Goal: Task Accomplishment & Management: Manage account settings

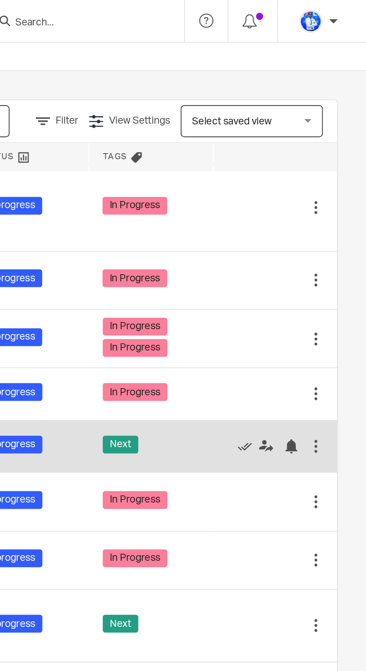
click at [279, 224] on td "Next" at bounding box center [252, 235] width 65 height 28
click at [301, 231] on icon at bounding box center [302, 234] width 7 height 7
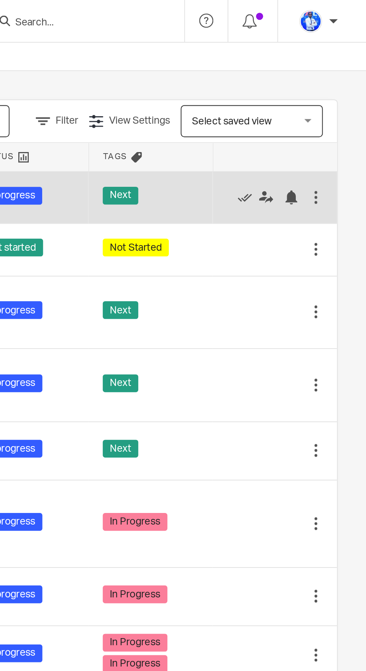
click at [276, 101] on div "Next" at bounding box center [253, 103] width 50 height 11
click at [304, 102] on icon at bounding box center [302, 103] width 7 height 7
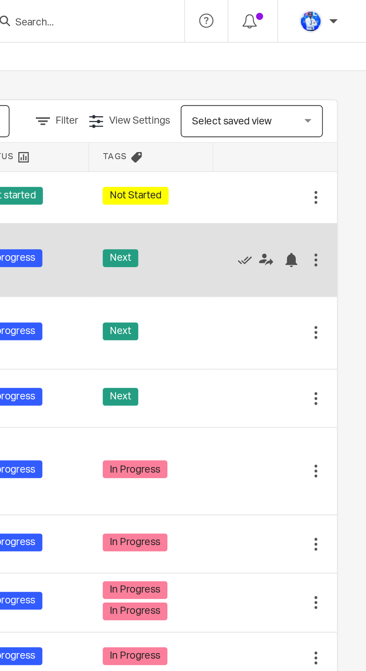
click at [278, 134] on div "Next" at bounding box center [253, 136] width 50 height 11
click at [303, 135] on icon at bounding box center [302, 136] width 7 height 7
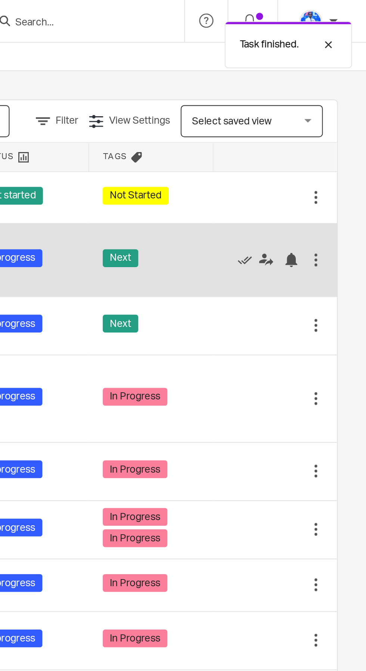
click at [276, 137] on div "Next" at bounding box center [253, 136] width 50 height 11
click at [304, 135] on icon at bounding box center [302, 136] width 7 height 7
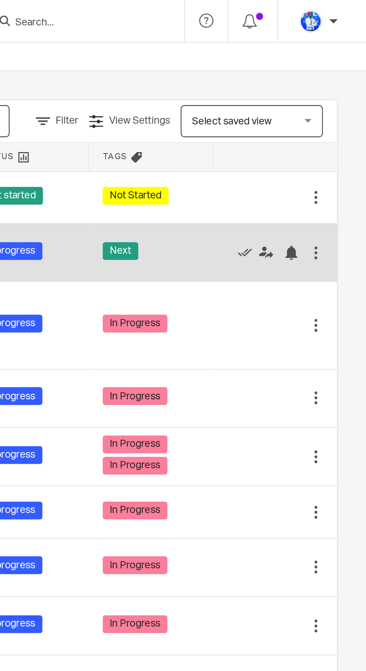
click at [278, 132] on td "Next" at bounding box center [252, 133] width 65 height 31
click at [302, 132] on icon at bounding box center [302, 132] width 7 height 7
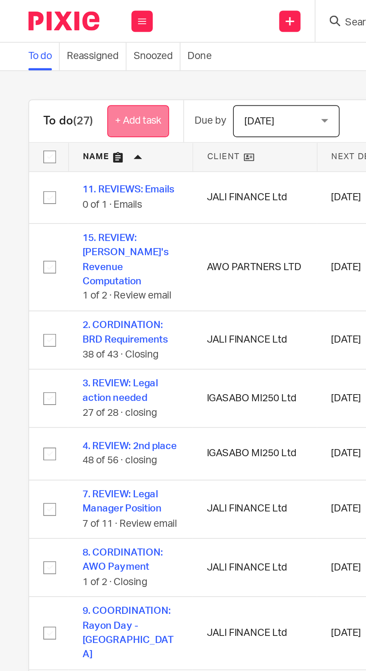
click at [73, 64] on link "+ Add task" at bounding box center [72, 63] width 33 height 17
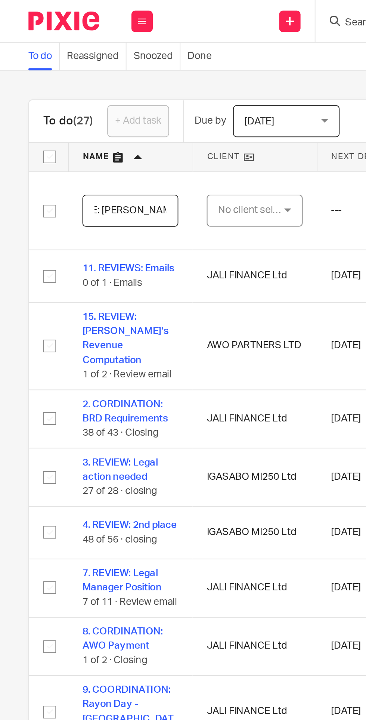
scroll to position [0, 33]
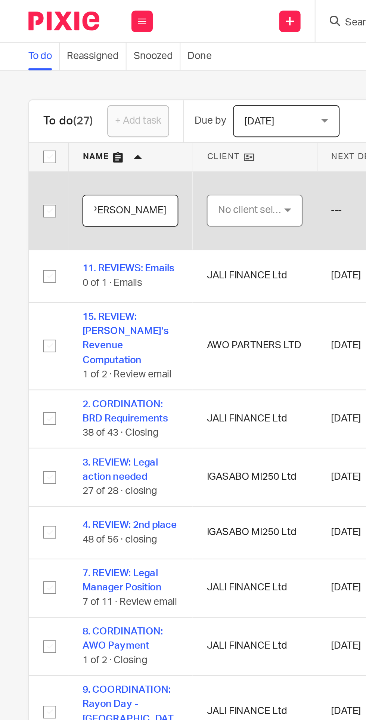
type input "15. PHONE: Amanuel Emarald"
click at [137, 105] on div "No client selected" at bounding box center [132, 111] width 35 height 16
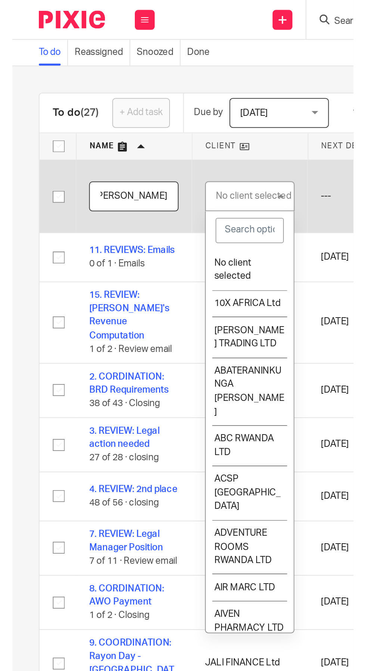
scroll to position [0, 0]
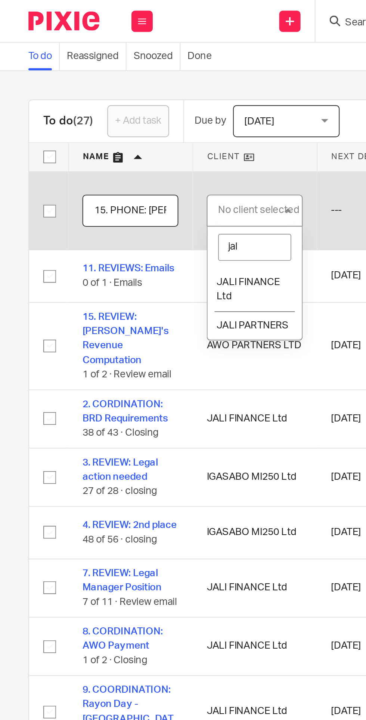
type input "jal"
click at [132, 146] on li "JALI FINANCE Ltd" at bounding box center [134, 152] width 50 height 23
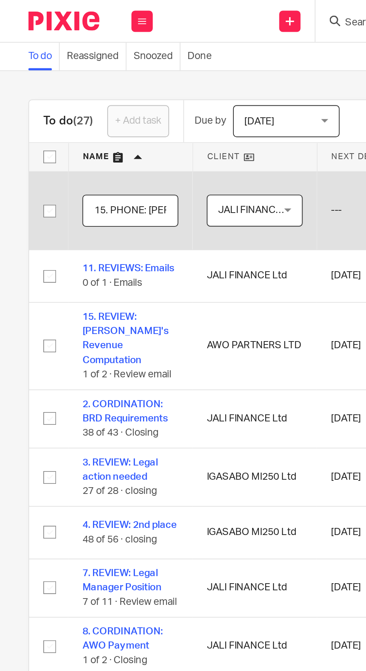
click at [141, 115] on span "JALI FINANCE Ltd" at bounding box center [132, 111] width 35 height 16
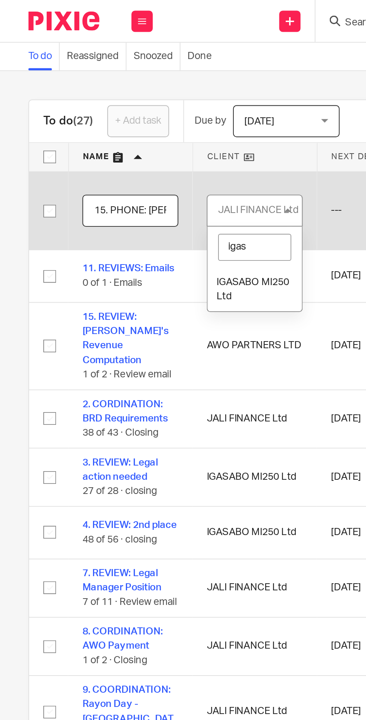
type input "igasa"
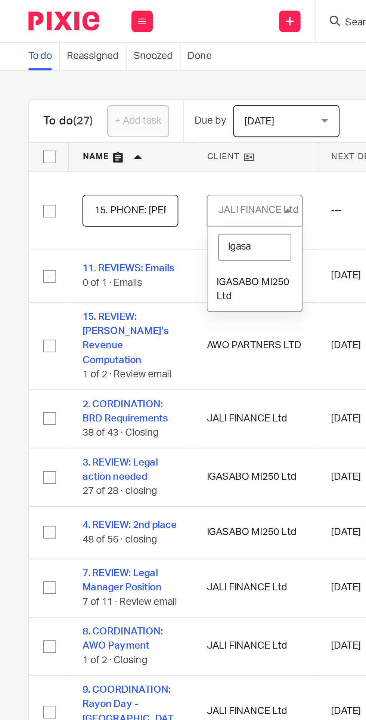
click at [139, 149] on span "IGASABO MI250 Ltd" at bounding box center [133, 152] width 38 height 13
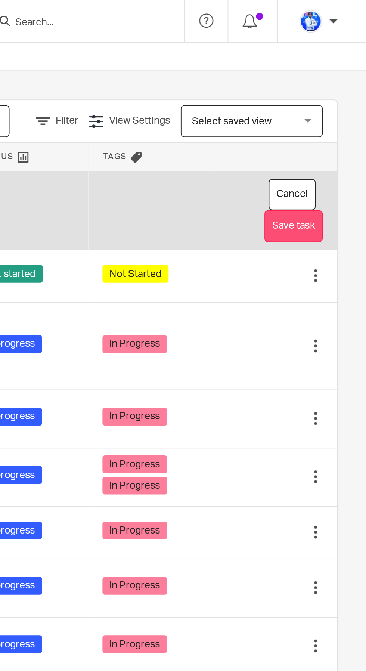
click at [332, 121] on button "Save task" at bounding box center [328, 119] width 31 height 17
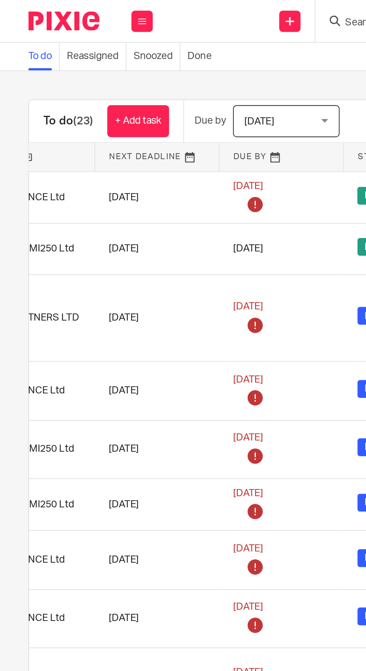
scroll to position [0, 143]
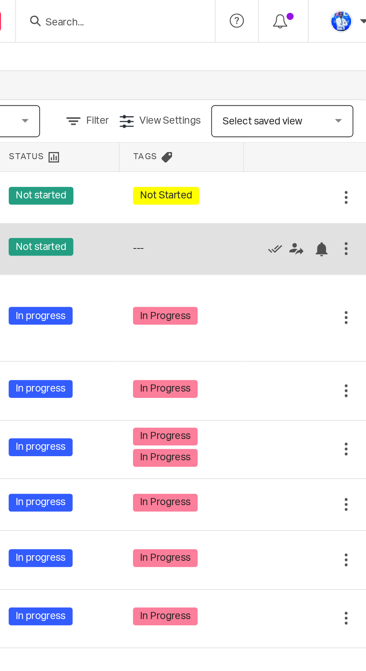
click at [289, 133] on td "Edit task Delete" at bounding box center [318, 131] width 65 height 27
click at [300, 133] on icon at bounding box center [302, 130] width 7 height 7
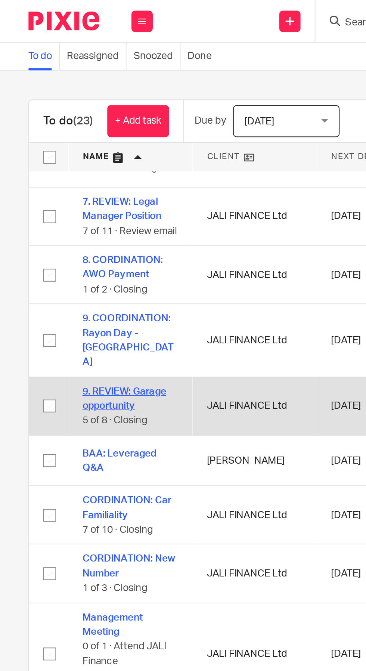
scroll to position [0, 0]
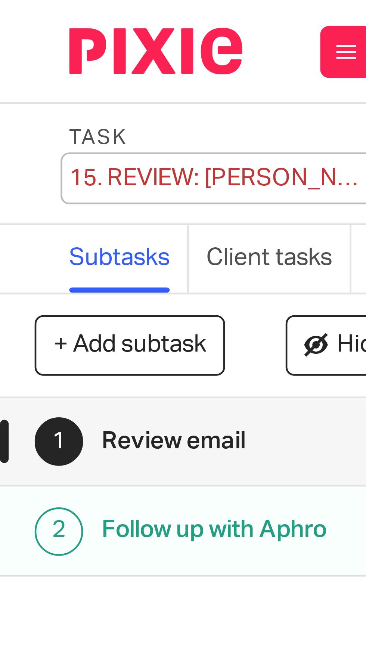
click at [27, 37] on div "15. REVIEW: Andrew's Revenue Computation Save 15. REVIEW: Andrew's Revenue Comp…" at bounding box center [47, 38] width 65 height 7
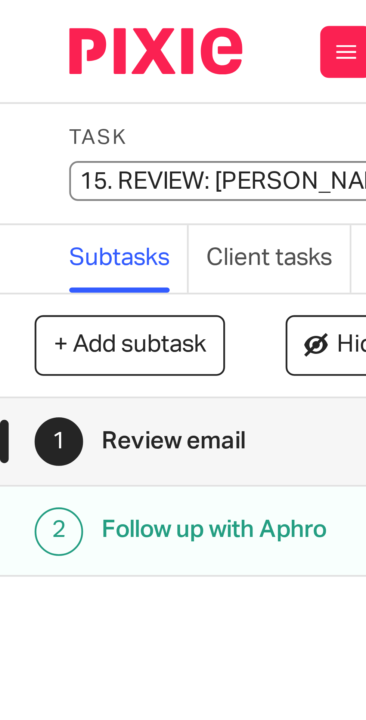
click at [30, 39] on input "15. REVIEW: Andrew's Revenue Computation" at bounding box center [70, 39] width 110 height 9
click at [30, 39] on input "15. REVIEW: [PERSON_NAME]'s Revenue Computation" at bounding box center [70, 39] width 110 height 9
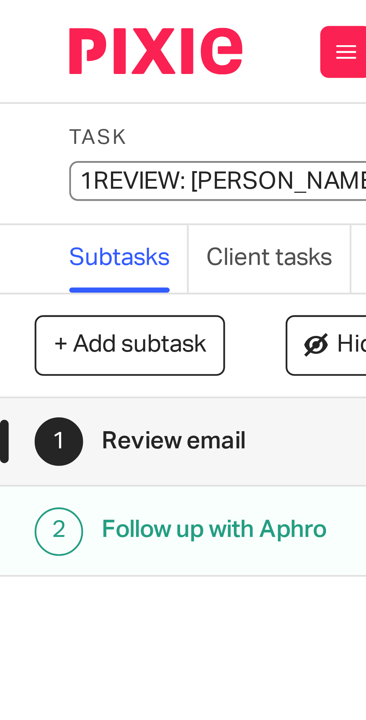
type input "REVIEW: Andrew's Revenue Computation"
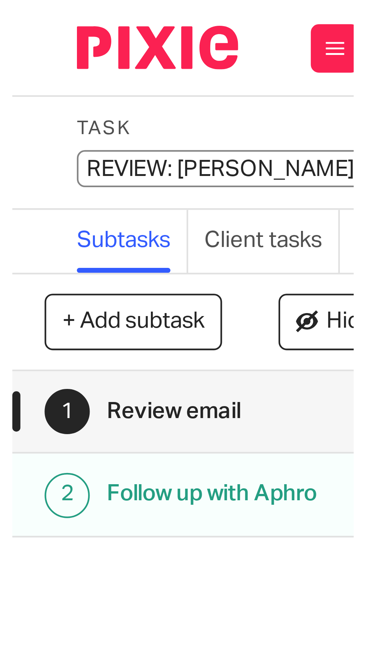
scroll to position [0, 1]
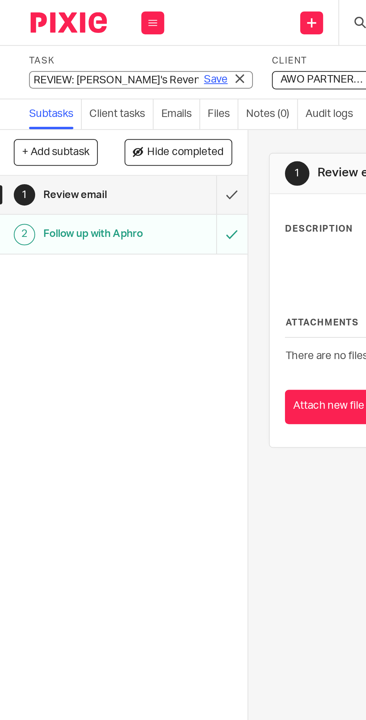
click at [103, 39] on link "Save" at bounding box center [106, 38] width 12 height 7
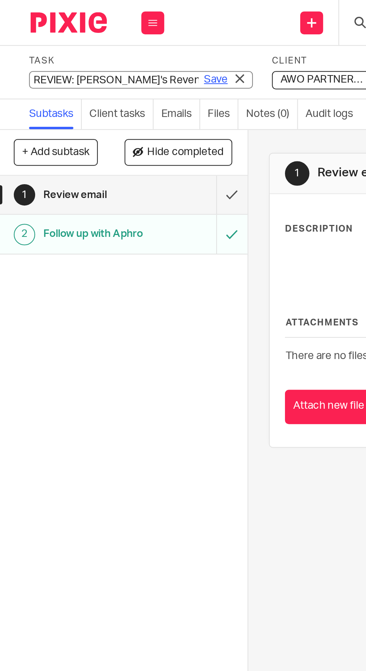
scroll to position [0, 0]
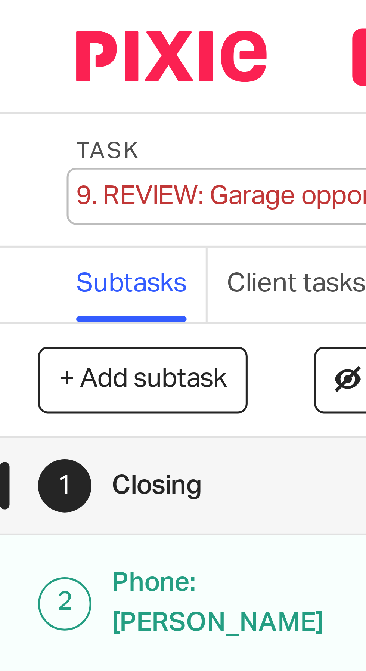
click at [20, 37] on div "9. REVIEW: Garage opportunity Save 9. REVIEW: Garage opportunity" at bounding box center [47, 38] width 65 height 7
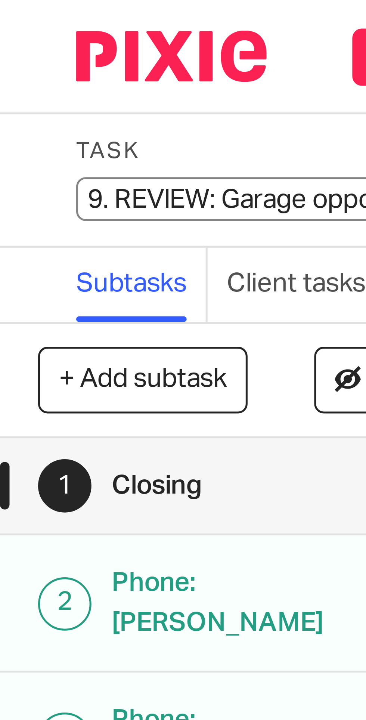
click at [23, 38] on input "9. REVIEW: Garage opportunity" at bounding box center [70, 39] width 110 height 9
click at [24, 39] on input "9. REVIEW: Garage opportunity" at bounding box center [70, 39] width 110 height 9
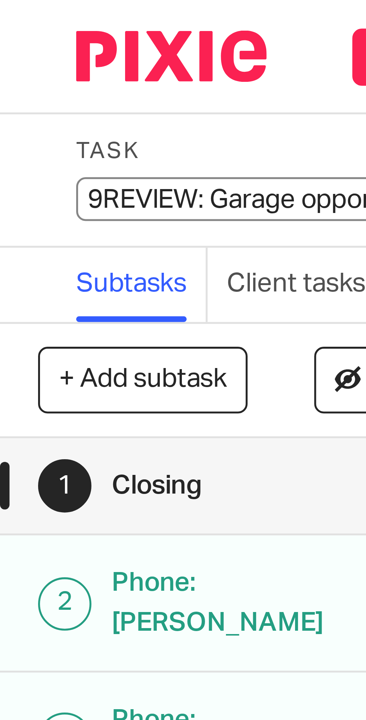
type input "REVIEW: Garage opportunity"
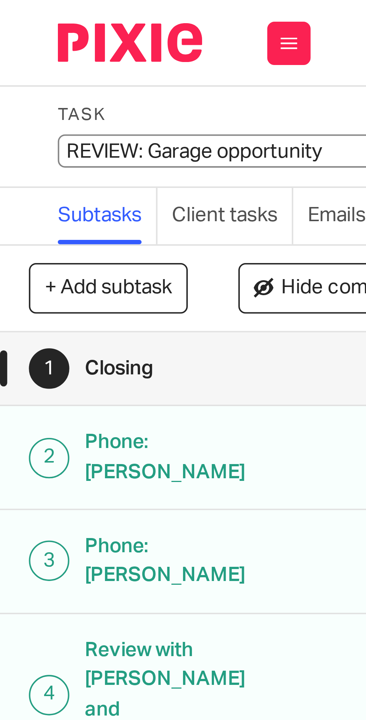
scroll to position [0, 1]
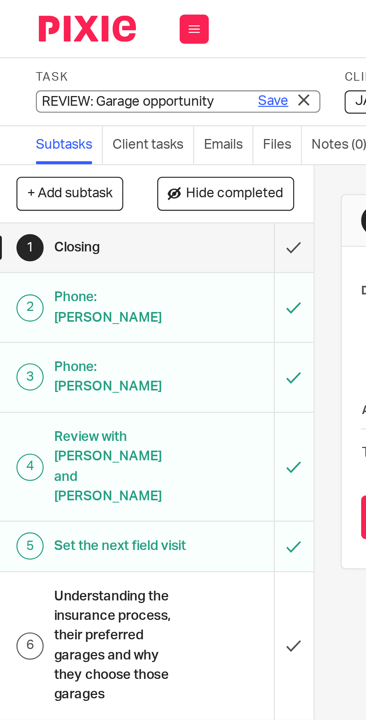
click at [105, 36] on link "Save" at bounding box center [105, 38] width 12 height 7
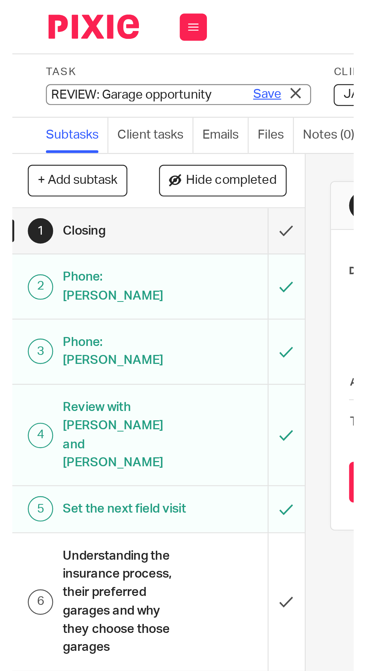
scroll to position [0, 0]
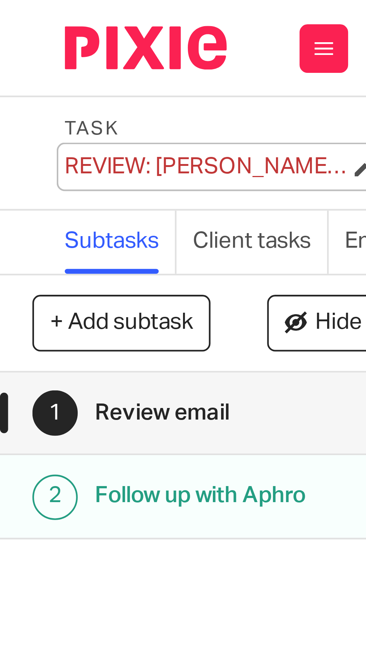
click at [16, 38] on div "REVIEW: [PERSON_NAME]'s Revenue Computation Save REVIEW: [PERSON_NAME]'s Revenu…" at bounding box center [47, 38] width 65 height 7
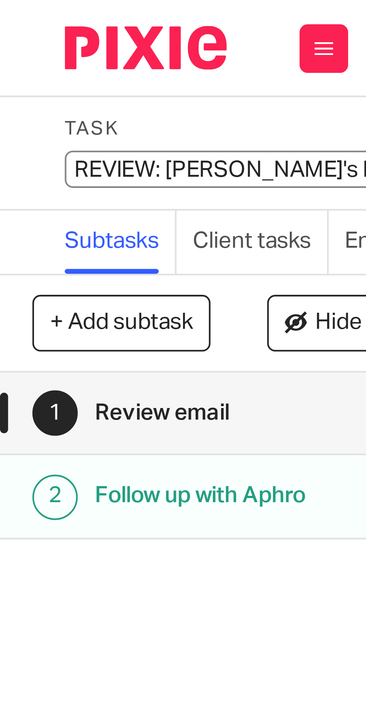
click at [19, 39] on input "REVIEW: [PERSON_NAME]'s Revenue Computation" at bounding box center [70, 39] width 110 height 9
click at [26, 38] on input "REVIEW: [PERSON_NAME]'s Revenue Computation" at bounding box center [70, 39] width 110 height 9
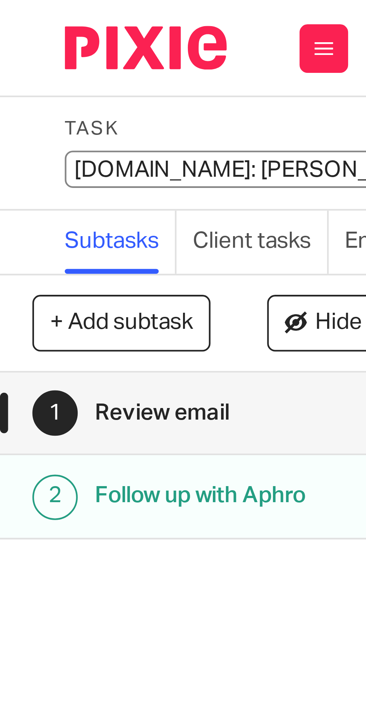
type input "15. REVIEW: [PERSON_NAME]'s Revenue Computation"
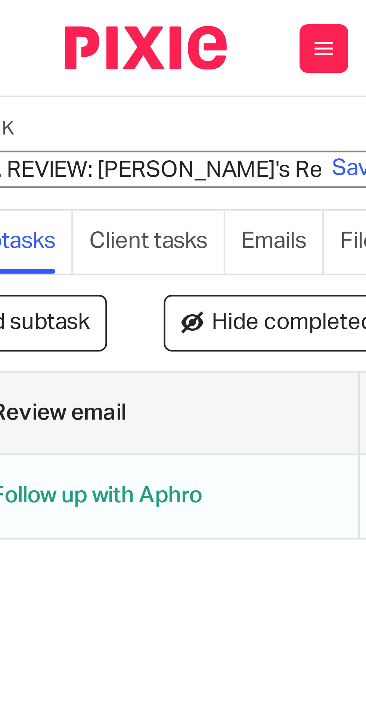
scroll to position [0, 42]
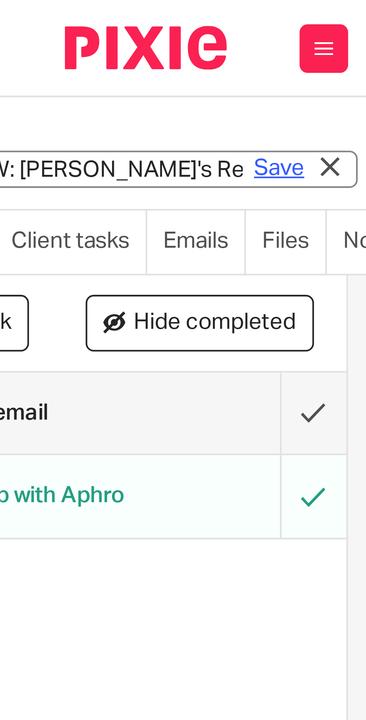
click at [62, 38] on link "Save" at bounding box center [65, 38] width 12 height 7
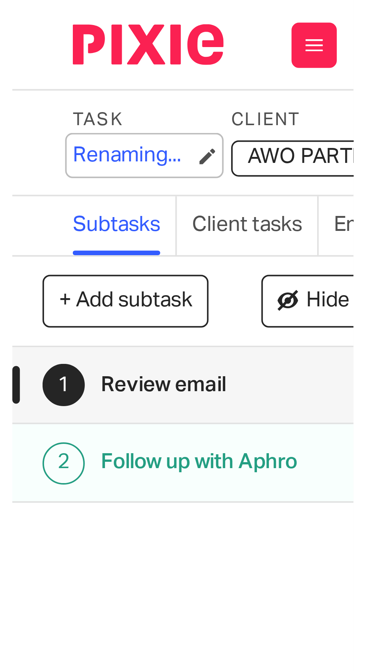
scroll to position [0, 0]
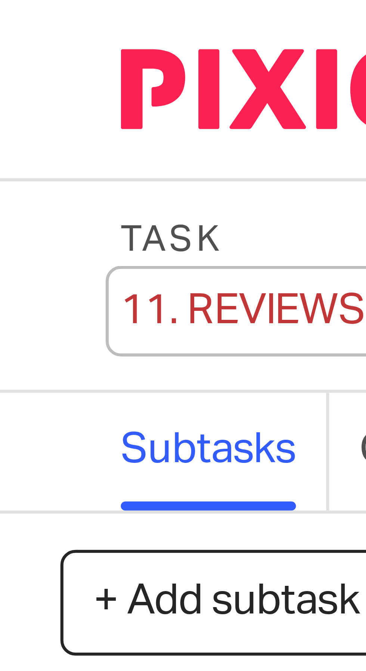
click at [22, 37] on div "11. REVIEWS: Emails Save 11. REVIEWS: Emails" at bounding box center [38, 38] width 47 height 7
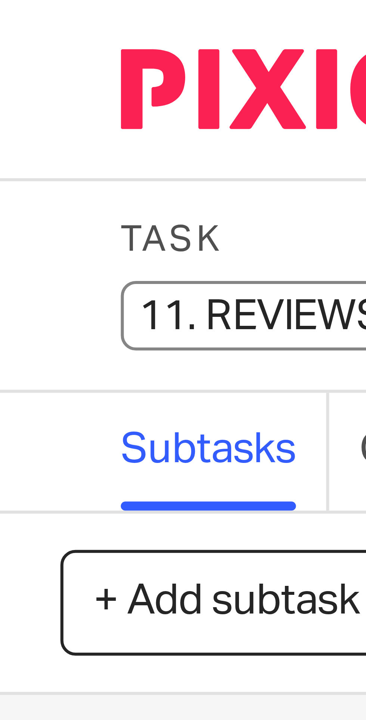
click at [25, 38] on input "11. REVIEWS: Emails" at bounding box center [70, 39] width 110 height 9
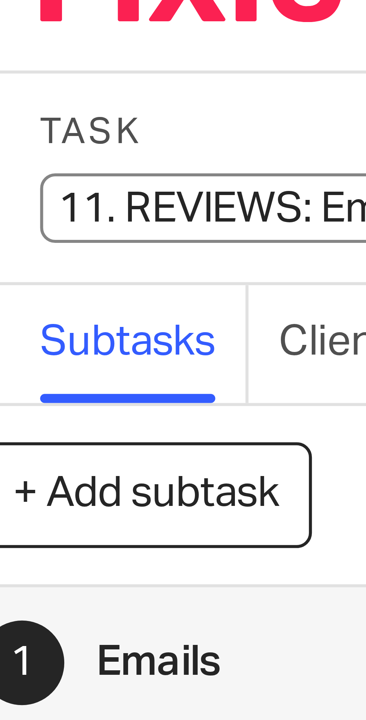
click at [26, 39] on input "11. REVIEWS: Emails" at bounding box center [70, 39] width 110 height 9
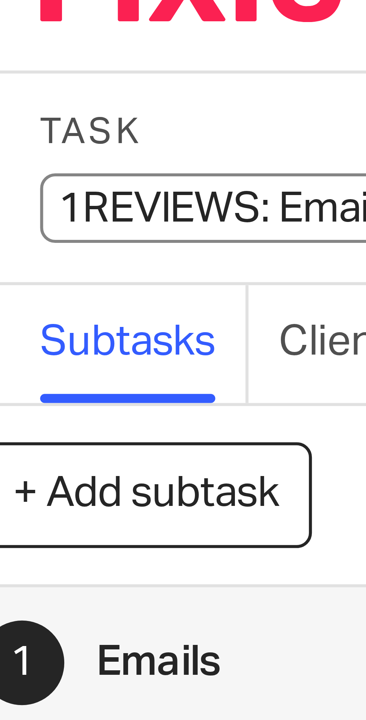
type input "REVIEWS: Emails"
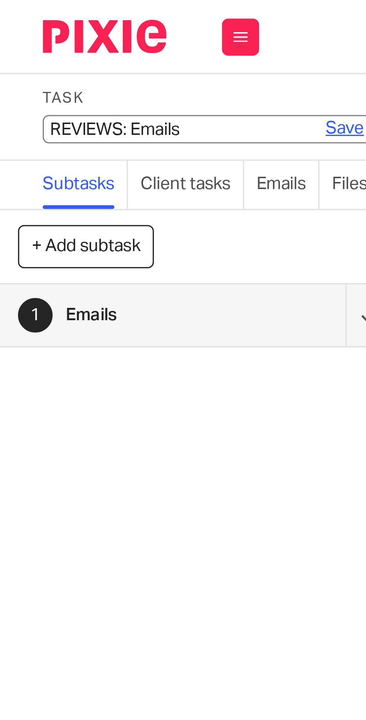
click at [106, 36] on link "Save" at bounding box center [107, 38] width 12 height 7
